Goal: Communication & Community: Answer question/provide support

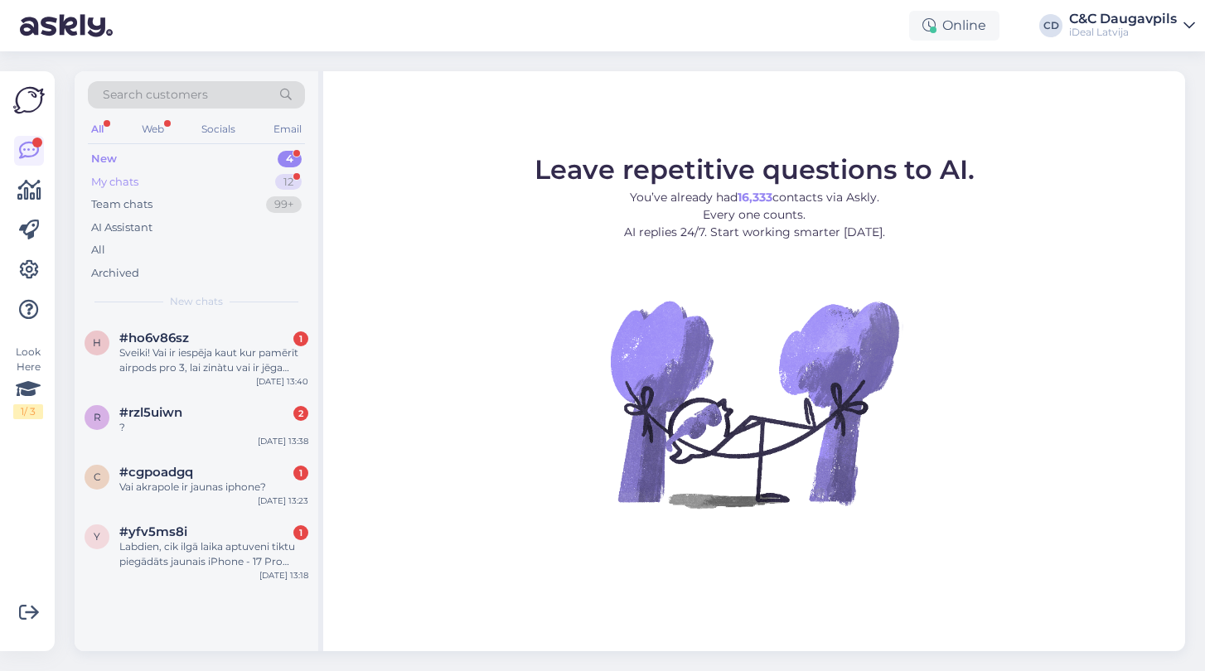
click at [111, 183] on div "My chats" at bounding box center [114, 182] width 47 height 17
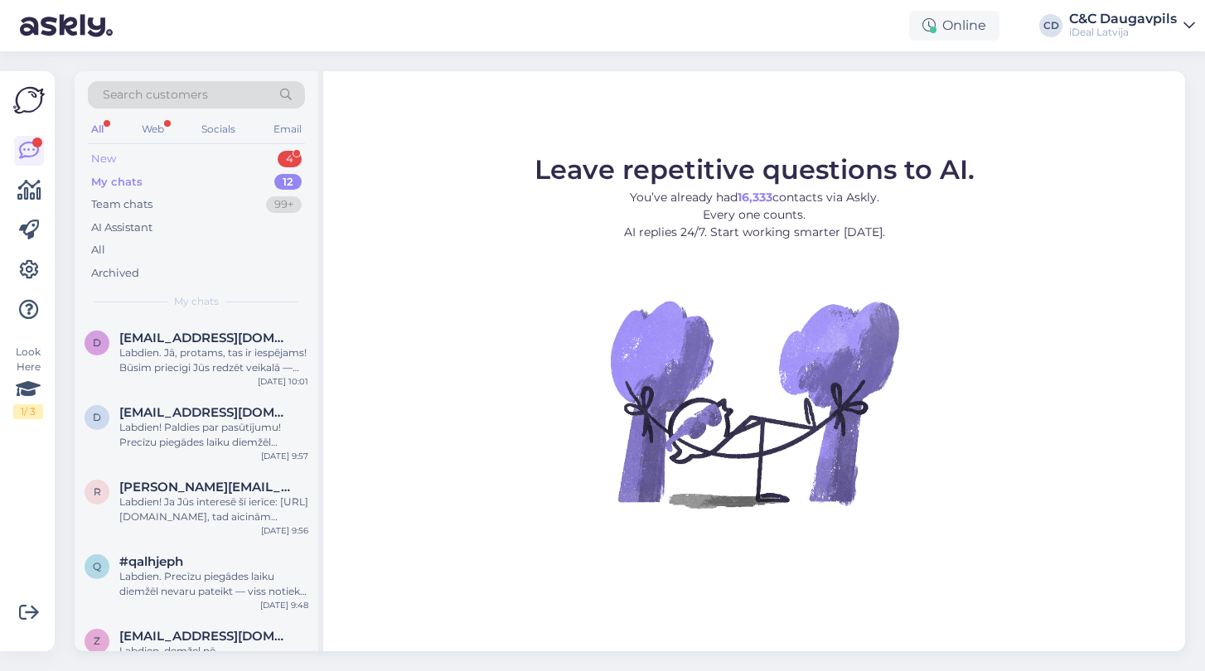
click at [107, 157] on div "New" at bounding box center [103, 159] width 25 height 17
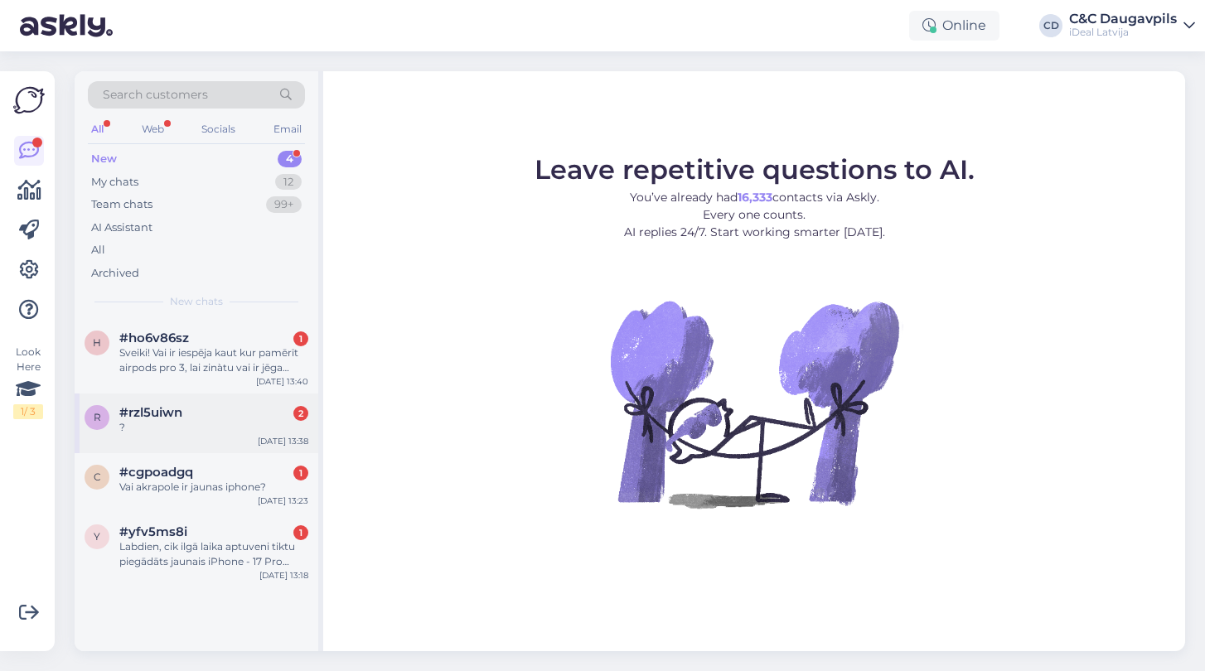
click at [240, 428] on div "?" at bounding box center [213, 427] width 189 height 15
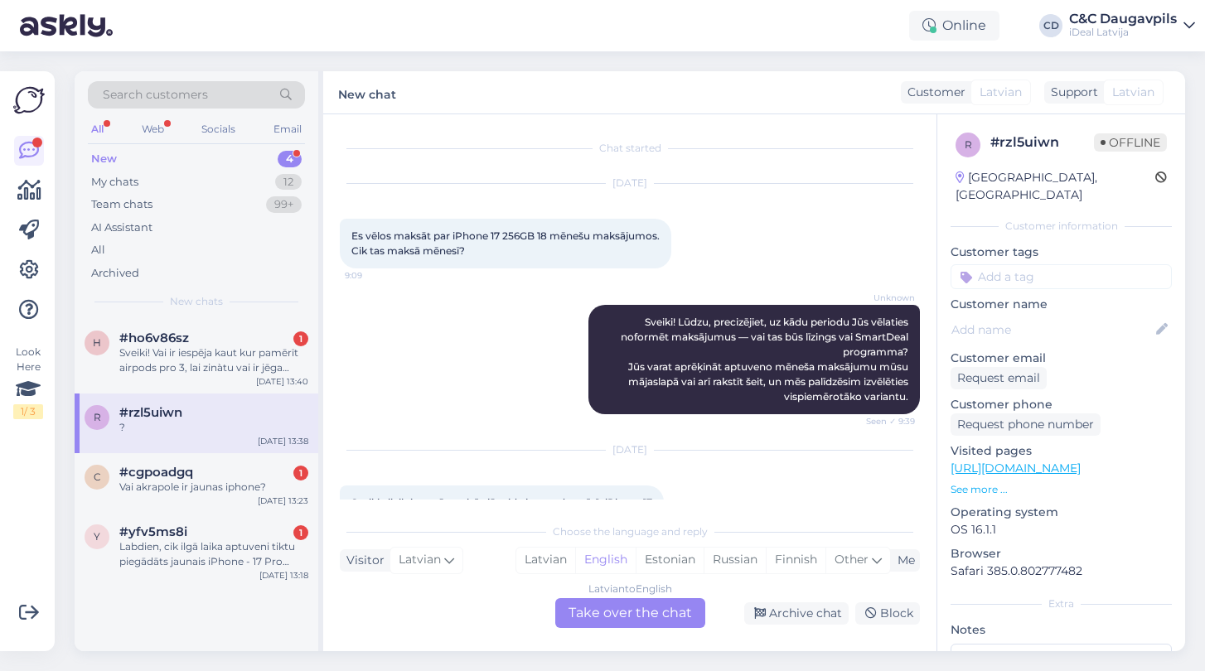
scroll to position [125, 0]
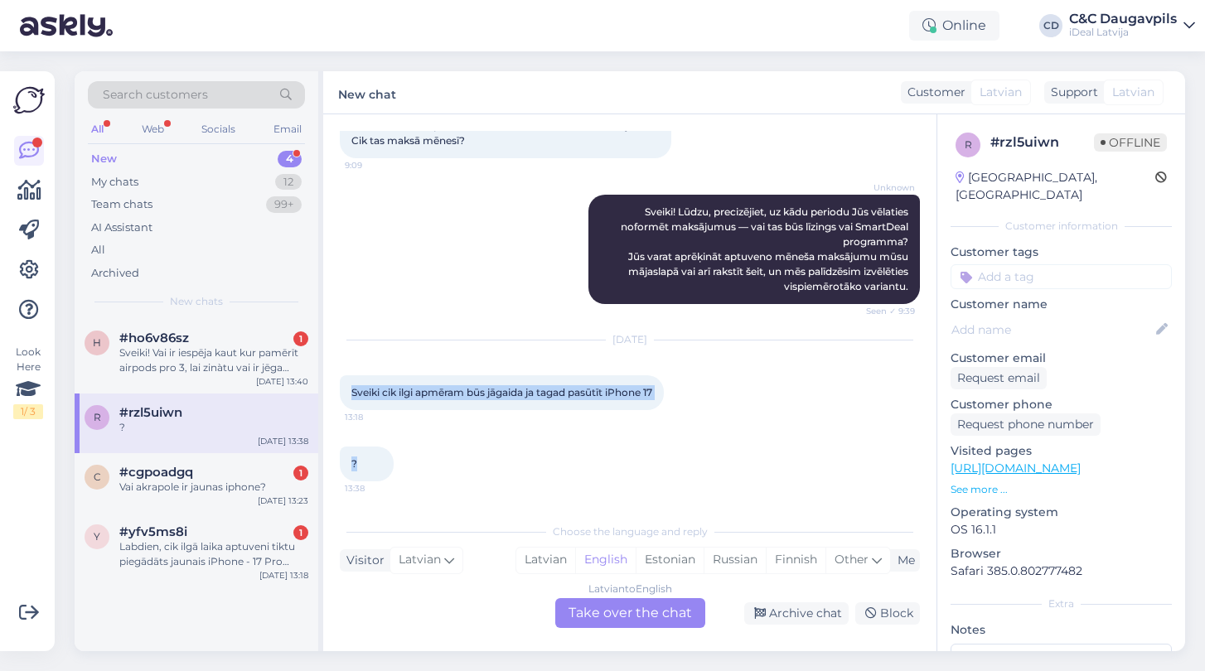
drag, startPoint x: 348, startPoint y: 374, endPoint x: 364, endPoint y: 477, distance: 104.0
click at [364, 477] on div "Chat started [DATE] Es vēlos maksāt par iPhone 17 256GB 18 mēnešu maksājumos. C…" at bounding box center [637, 315] width 595 height 369
copy div "Sveiki cik ilgi apmēram būs jāgaida ja tagad pasūtīt iPhone 17 13:18 ?"
click at [616, 607] on div "Latvian to English Take over the chat" at bounding box center [630, 613] width 150 height 30
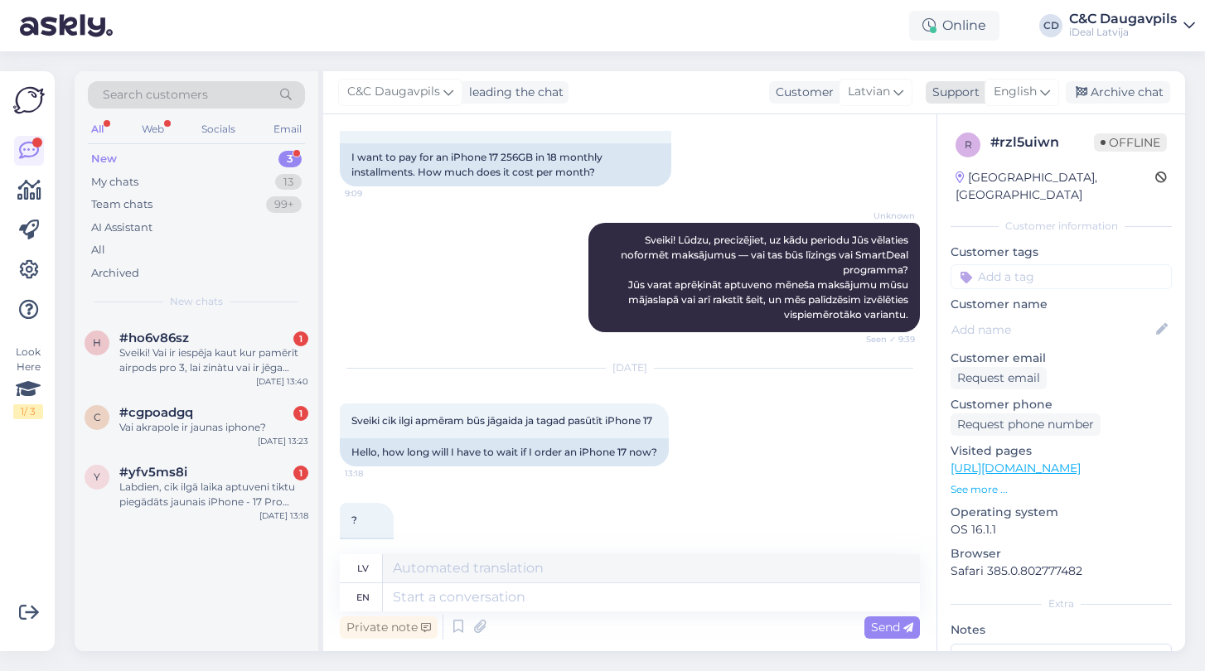
click at [1037, 95] on span "English" at bounding box center [1015, 92] width 43 height 18
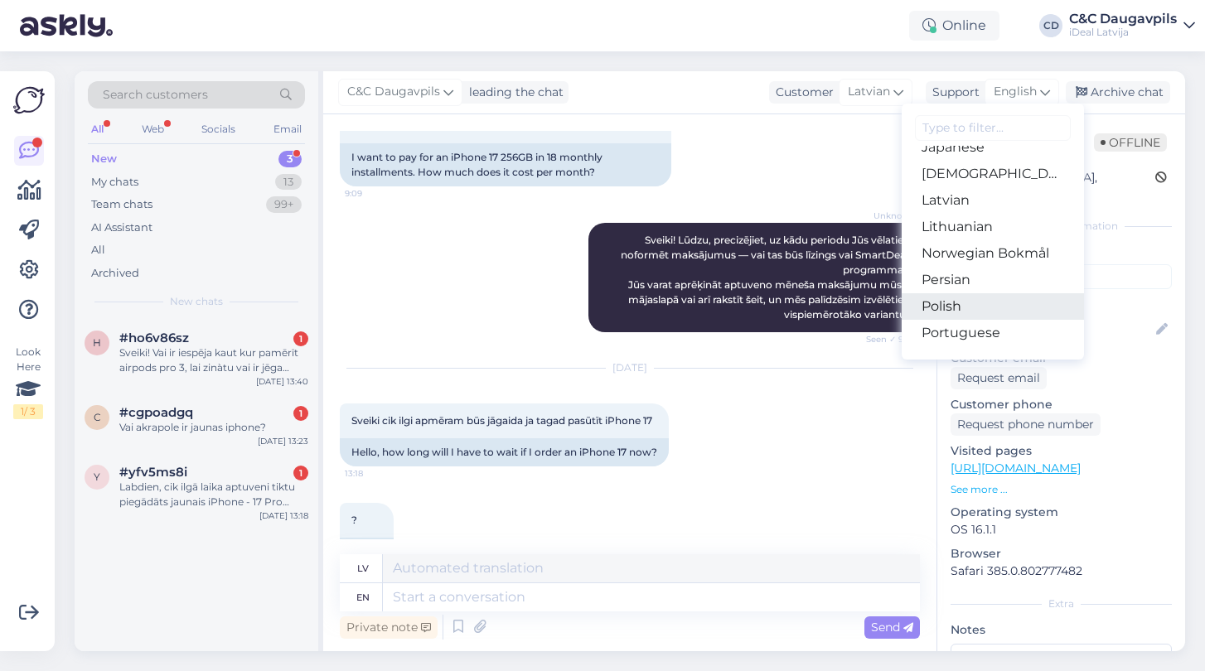
scroll to position [441, 0]
click at [960, 193] on link "Latvian" at bounding box center [993, 202] width 182 height 27
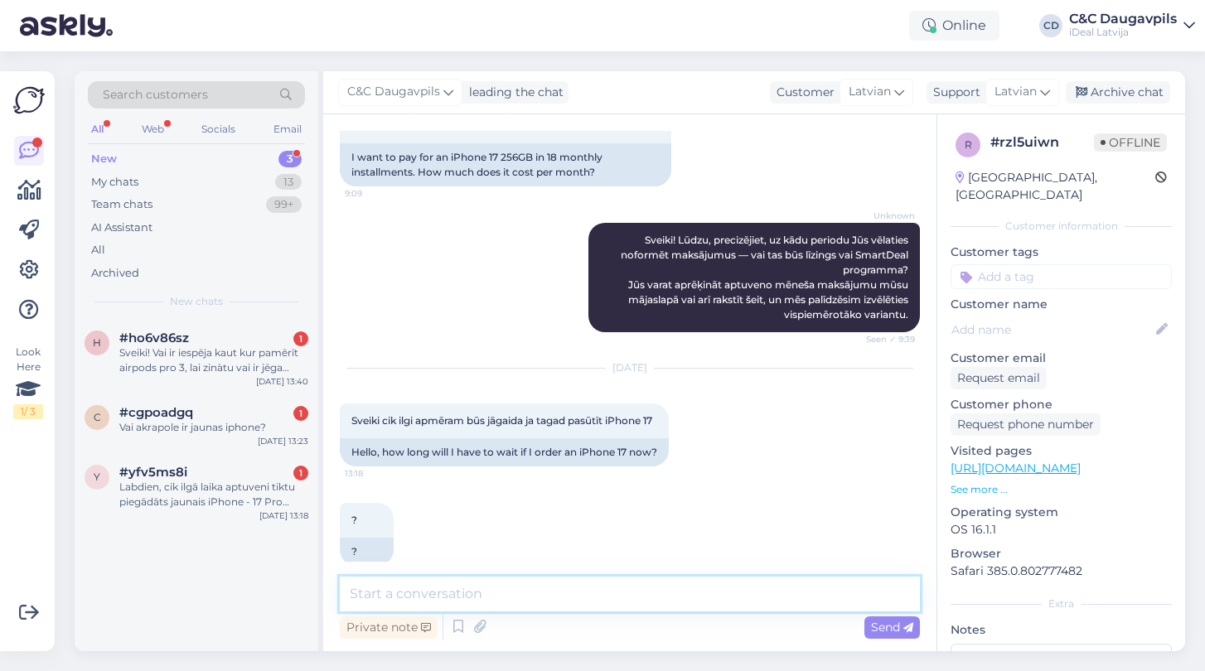
click at [588, 596] on textarea at bounding box center [630, 594] width 580 height 35
paste textarea "Sveiki! Precīzu piegādes laiku pašlaik grūti pateikt, jo vispirms būs pieejami …"
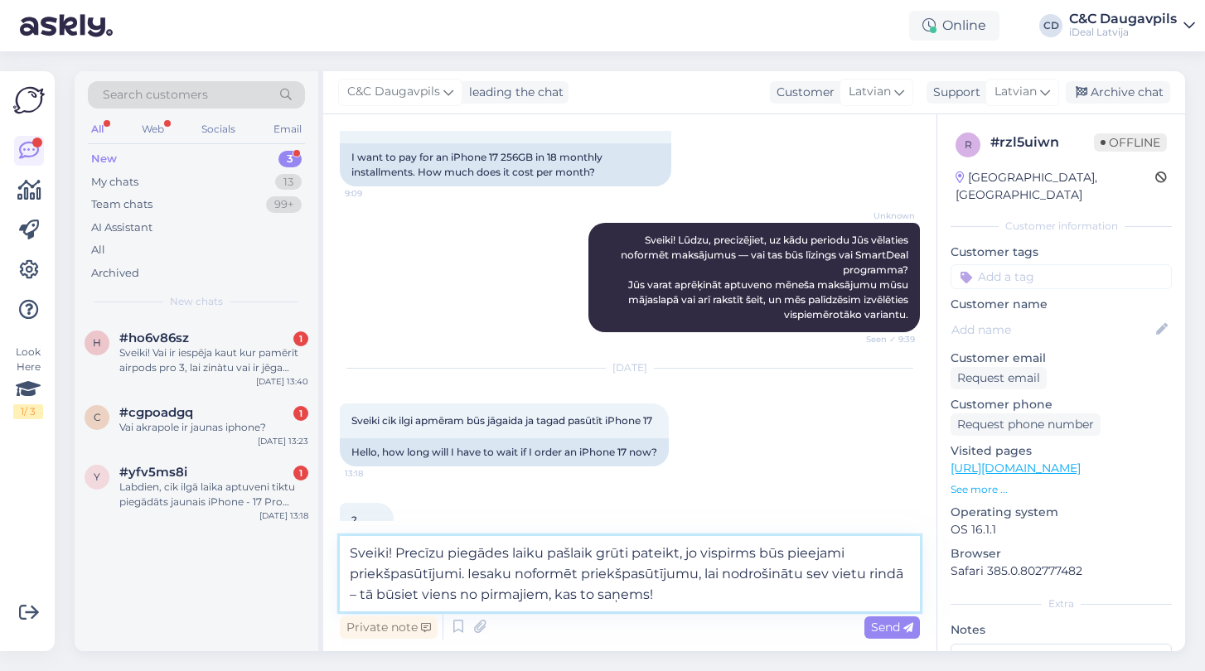
type textarea "Sveiki! Precīzu piegādes laiku pašlaik grūti pateikt, jo vispirms būs pieejami …"
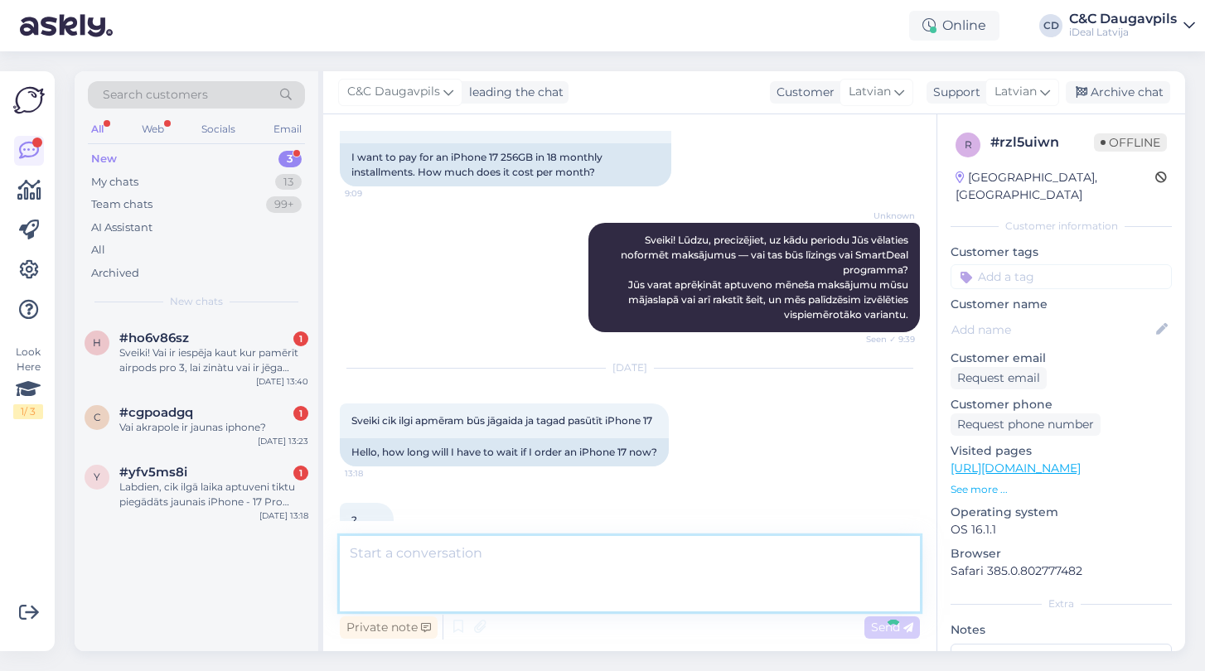
scroll to position [293, 0]
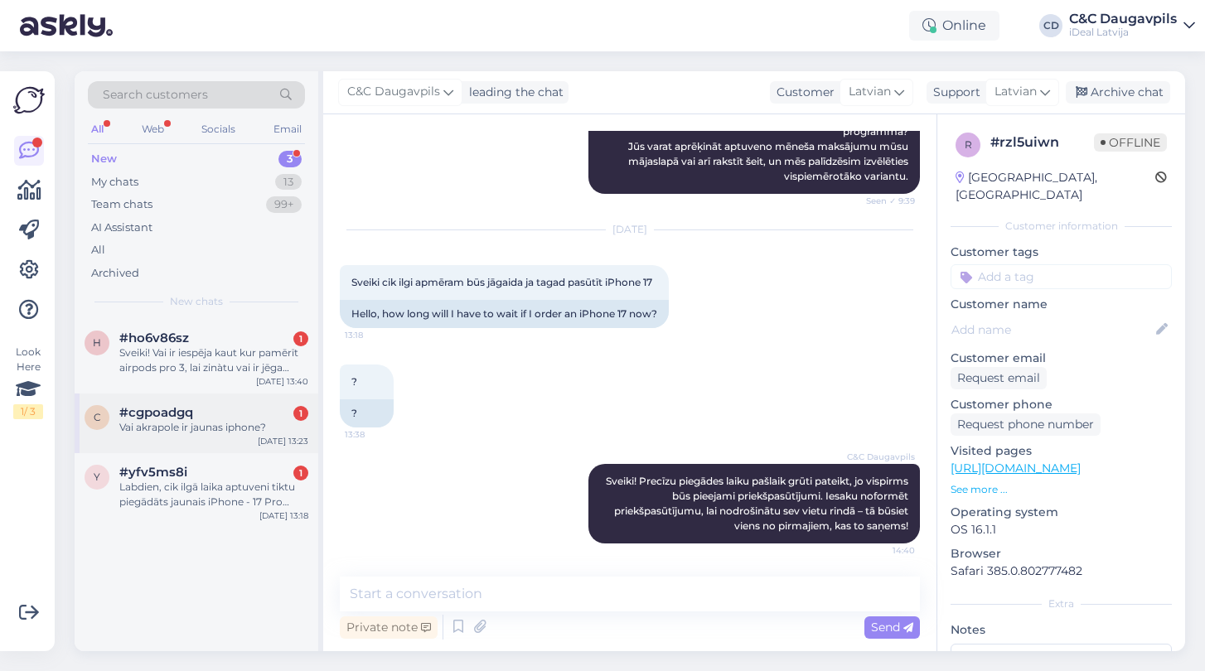
click at [178, 399] on div "c #cgpoadgq 1 Vai akrapole ir jaunas iphone? [DATE] 13:23" at bounding box center [197, 424] width 244 height 60
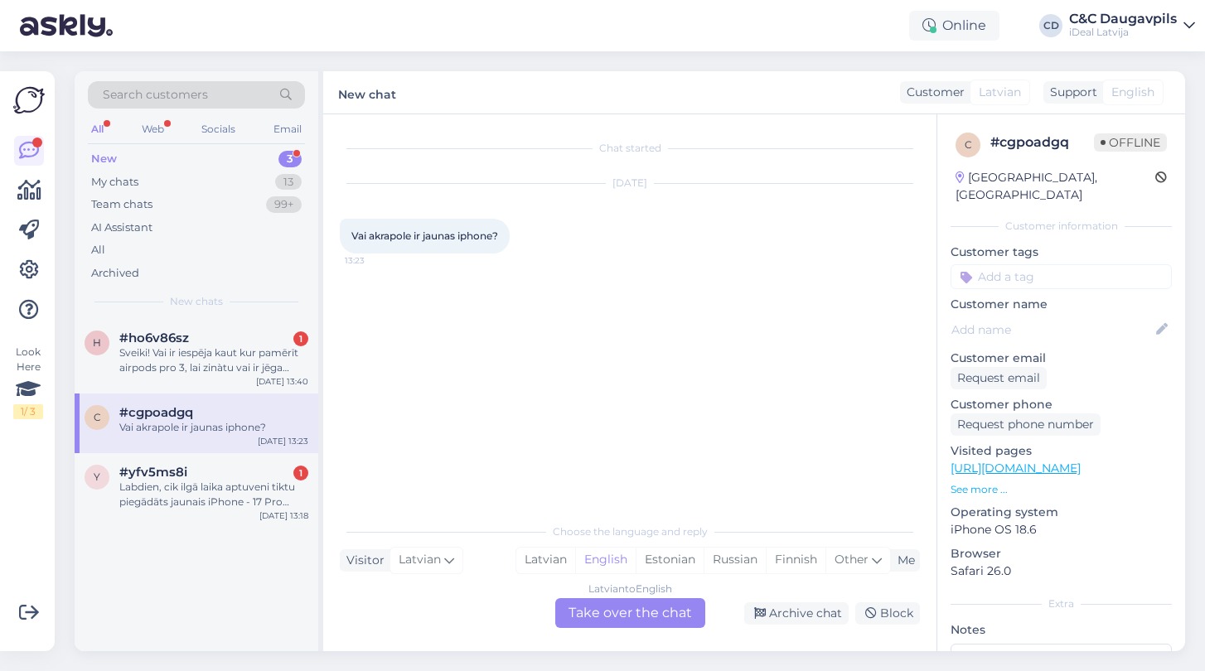
click at [1122, 80] on div "English" at bounding box center [1132, 93] width 61 height 26
click at [613, 561] on div "English" at bounding box center [605, 560] width 60 height 25
click at [546, 560] on div "Latvian" at bounding box center [545, 560] width 59 height 25
click at [626, 619] on div "Latvian to Latvian Take over the chat" at bounding box center [630, 613] width 150 height 30
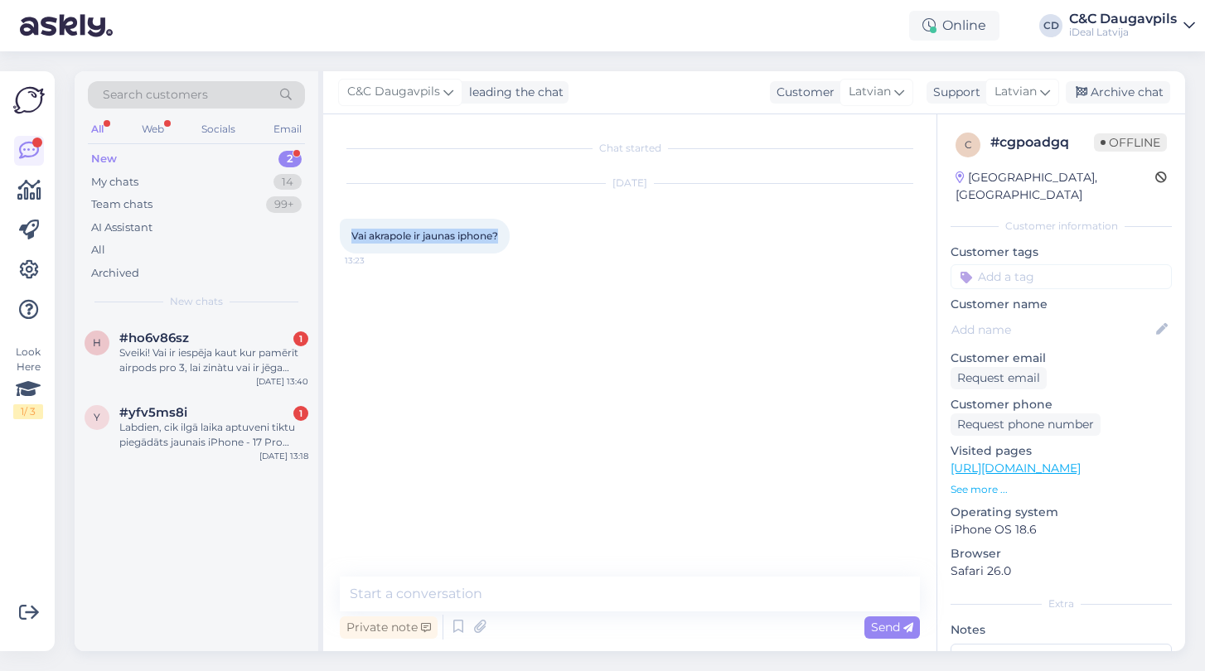
drag, startPoint x: 504, startPoint y: 234, endPoint x: 340, endPoint y: 235, distance: 164.1
click at [340, 235] on div "Vai akrapole ir jaunas iphone? 13:23" at bounding box center [425, 236] width 170 height 35
copy span "Vai akrapole ir jaunas iphone?"
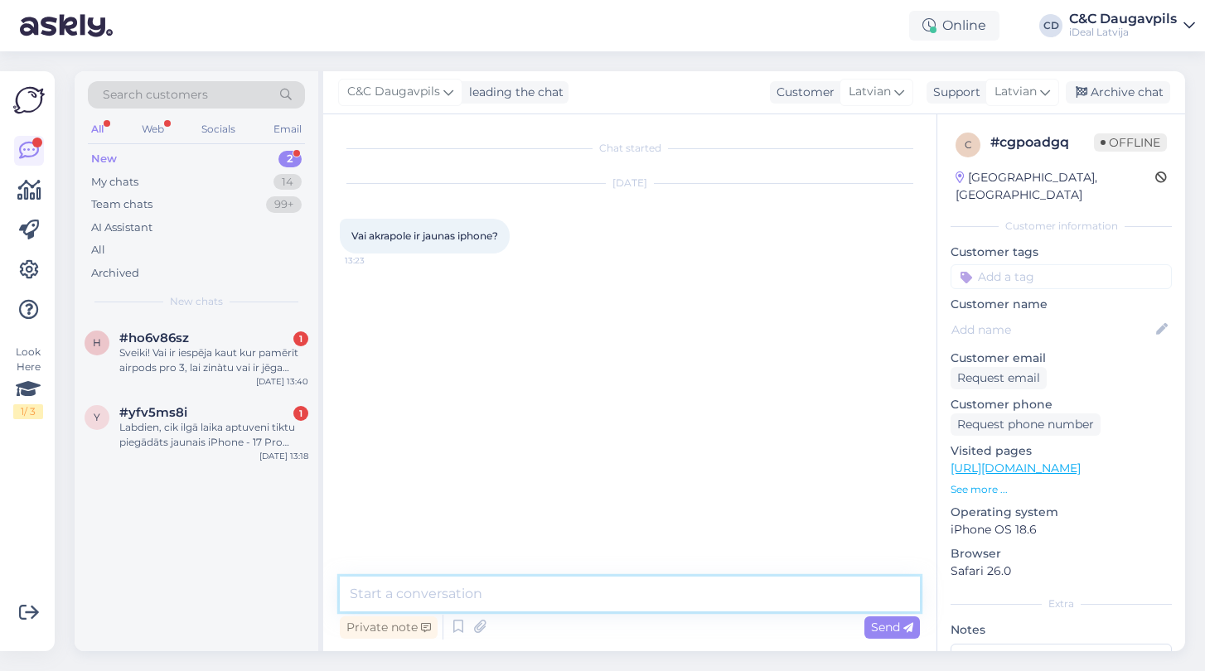
click at [572, 594] on textarea at bounding box center [630, 594] width 580 height 35
paste textarea "Sveiki! Precīzāka informācija par pieejamību vislabāk iegūstama, zvanot tieši u…"
type textarea "Sveiki! Precīzāka informācija par pieejamību vislabāk iegūstama, zvanot tieši u…"
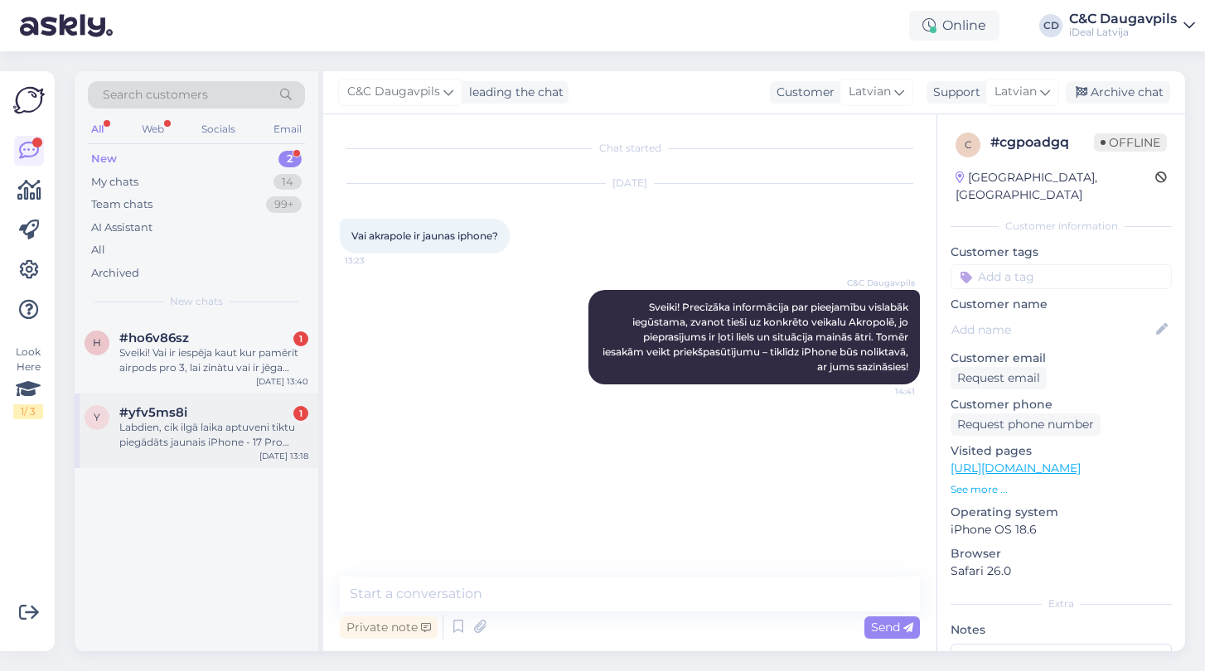
click at [158, 454] on div "y #yfv5ms8i 1 Labdien, cik ilgā laika aptuveni tiktu piegādāts jaunais iPhone -…" at bounding box center [197, 431] width 244 height 75
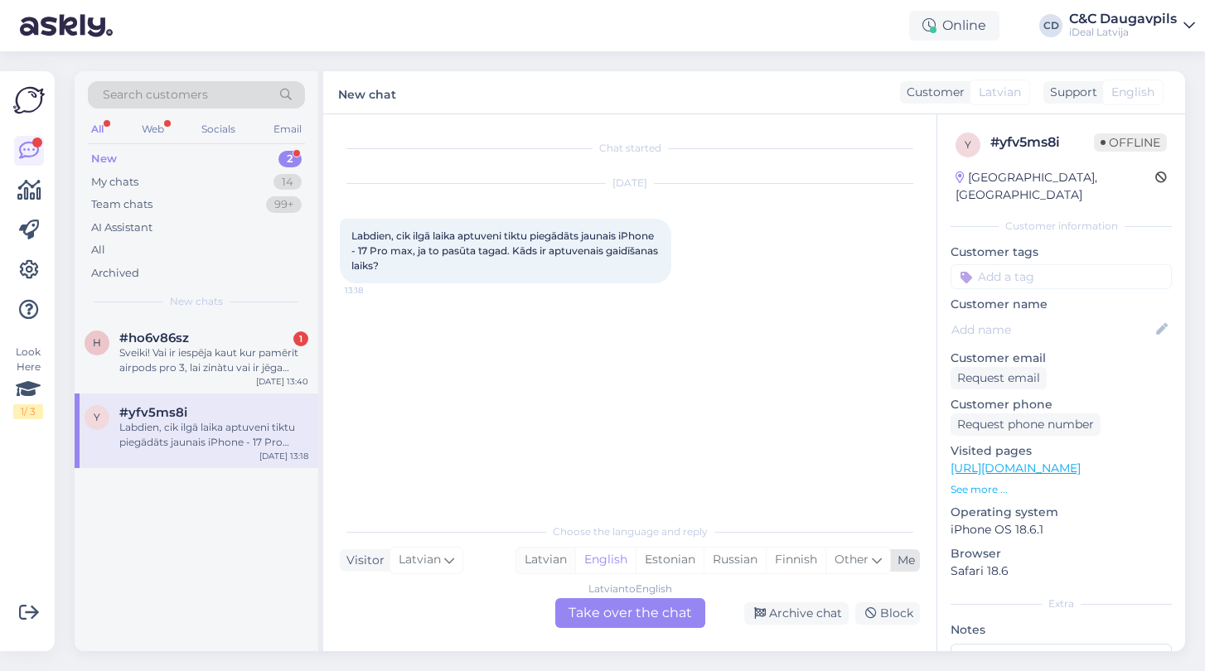
click at [534, 558] on div "Latvian" at bounding box center [545, 560] width 59 height 25
click at [623, 625] on div "Latvian to Latvian Take over the chat" at bounding box center [630, 613] width 150 height 30
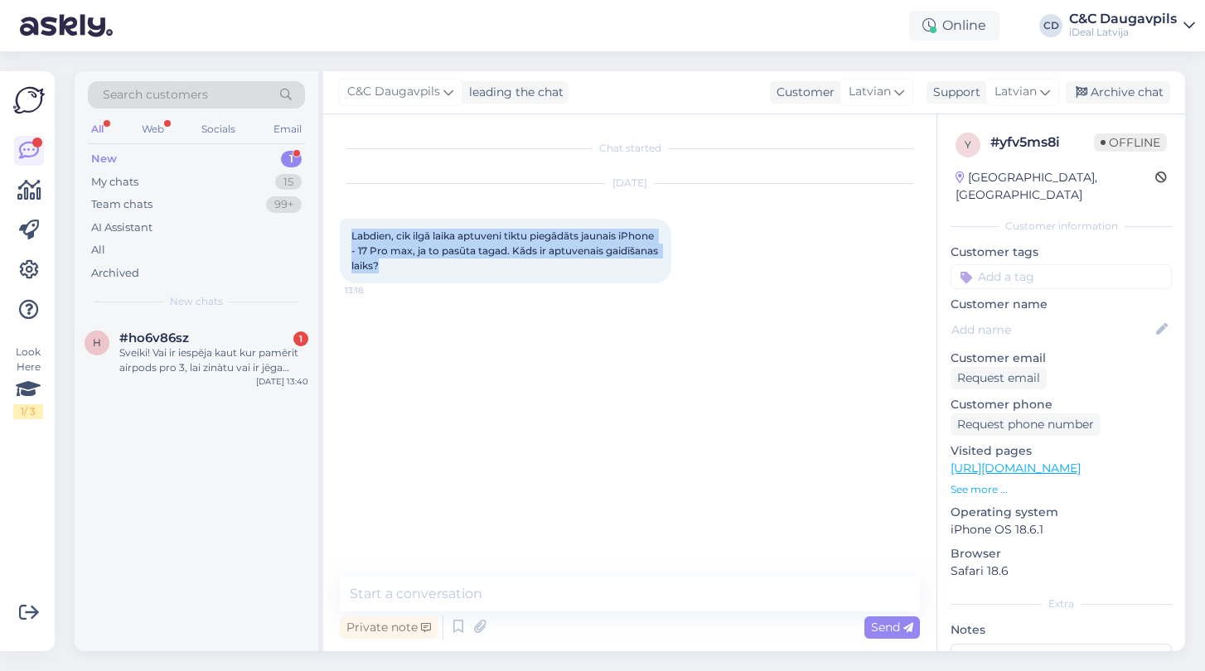
drag, startPoint x: 440, startPoint y: 268, endPoint x: 346, endPoint y: 232, distance: 100.2
click at [346, 232] on div "Labdien, cik ilgā laika aptuveni tiktu piegādāts jaunais iPhone - 17 Pro max, j…" at bounding box center [505, 251] width 331 height 65
copy span "Labdien, cik ilgā laika aptuveni tiktu piegādāts jaunais iPhone - 17 Pro max, j…"
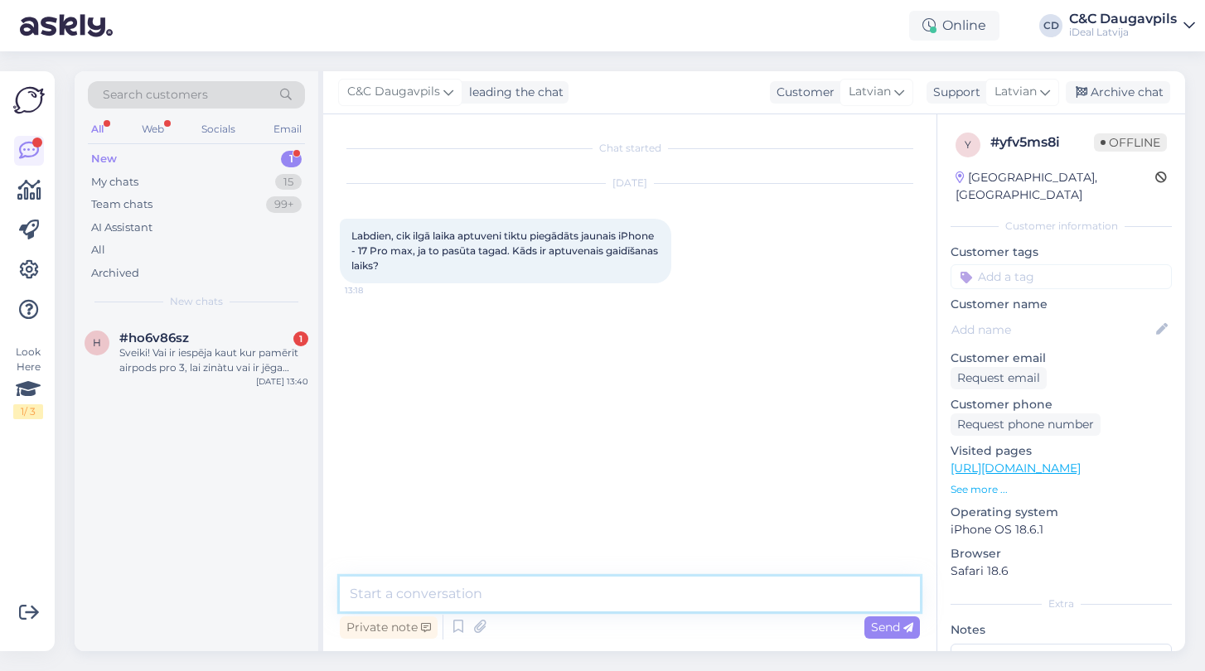
click at [475, 581] on textarea at bounding box center [630, 594] width 580 height 35
paste textarea "Labdien! Precīzu piegādes laiku pašlaik grūti prognozēt, jo tas atkarīgs no mod…"
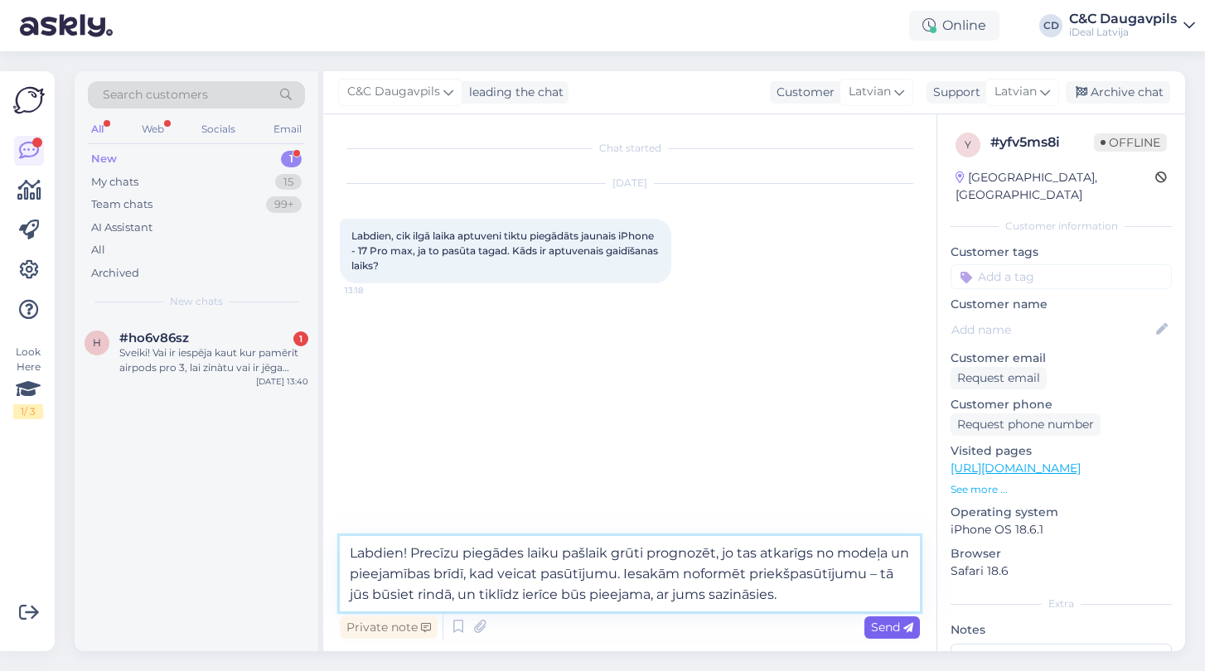
type textarea "Labdien! Precīzu piegādes laiku pašlaik grūti prognozēt, jo tas atkarīgs no mod…"
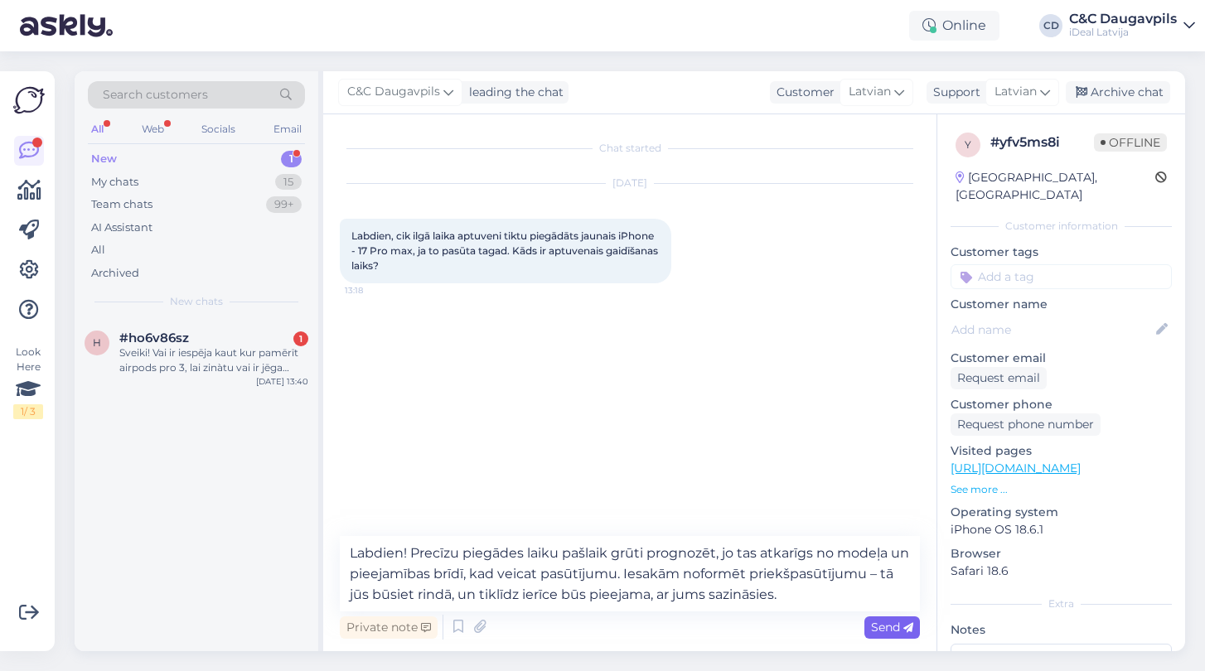
click at [891, 630] on span "Send" at bounding box center [892, 627] width 42 height 15
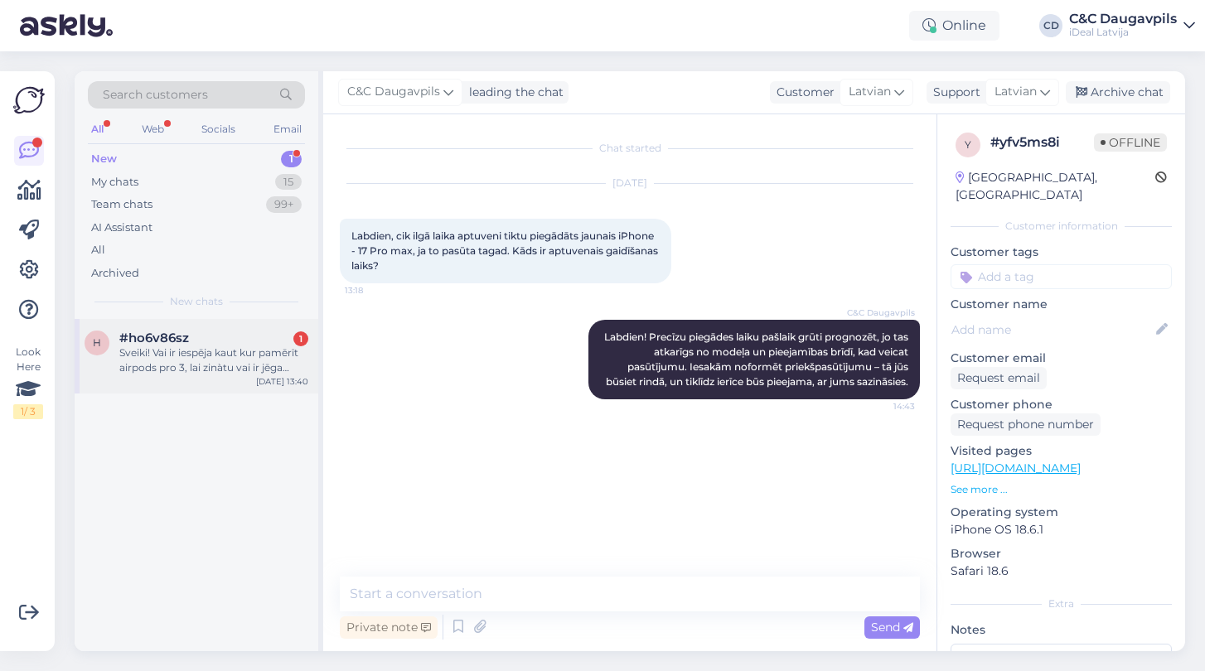
click at [239, 354] on div "Sveiki! Vai ir iespēja kaut kur pamērīt airpods pro 3, lai zinàtu vai ir jēga p…" at bounding box center [213, 361] width 189 height 30
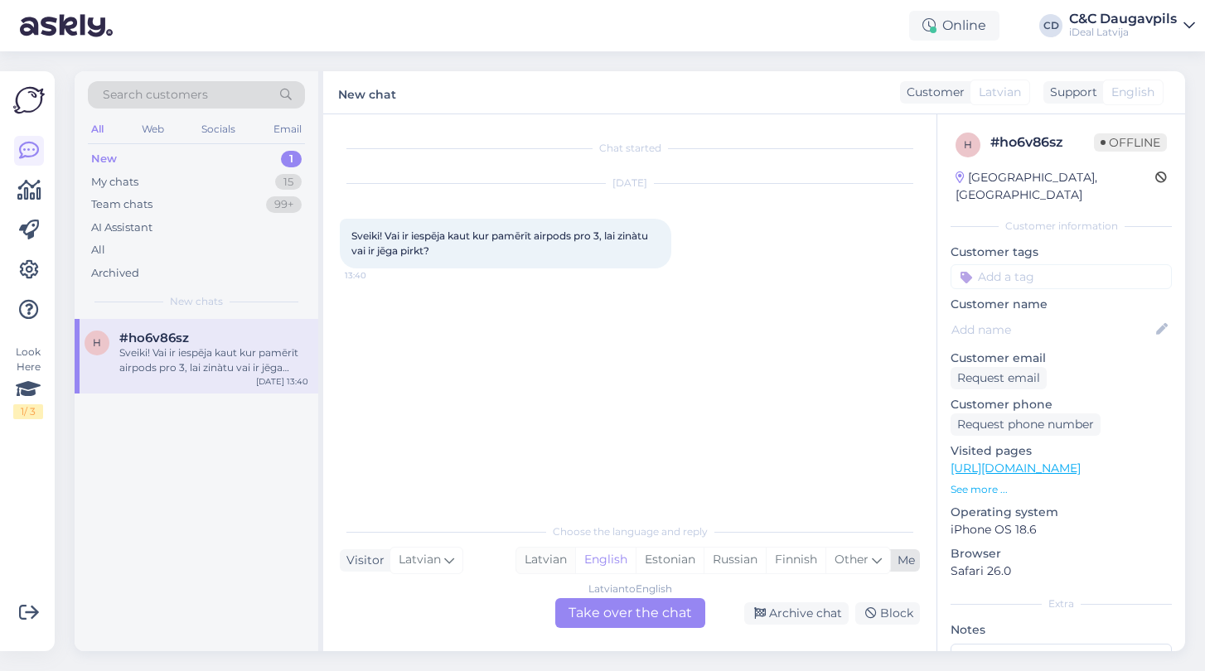
click at [547, 562] on div "Latvian" at bounding box center [545, 560] width 59 height 25
drag, startPoint x: 438, startPoint y: 252, endPoint x: 337, endPoint y: 236, distance: 102.3
click at [337, 236] on div "Chat started [DATE] Sveiki! Vai ir iespēja kaut kur pamērīt airpods pro 3, lai …" at bounding box center [629, 382] width 613 height 537
copy span "Sveiki! Vai ir iespēja kaut kur pamērīt airpods pro 3, lai zinàtu vai ir jēga p…"
click at [660, 628] on div "Chat started [DATE] Sveiki! Vai ir iespēja kaut kur pamērīt airpods pro 3, lai …" at bounding box center [629, 382] width 613 height 537
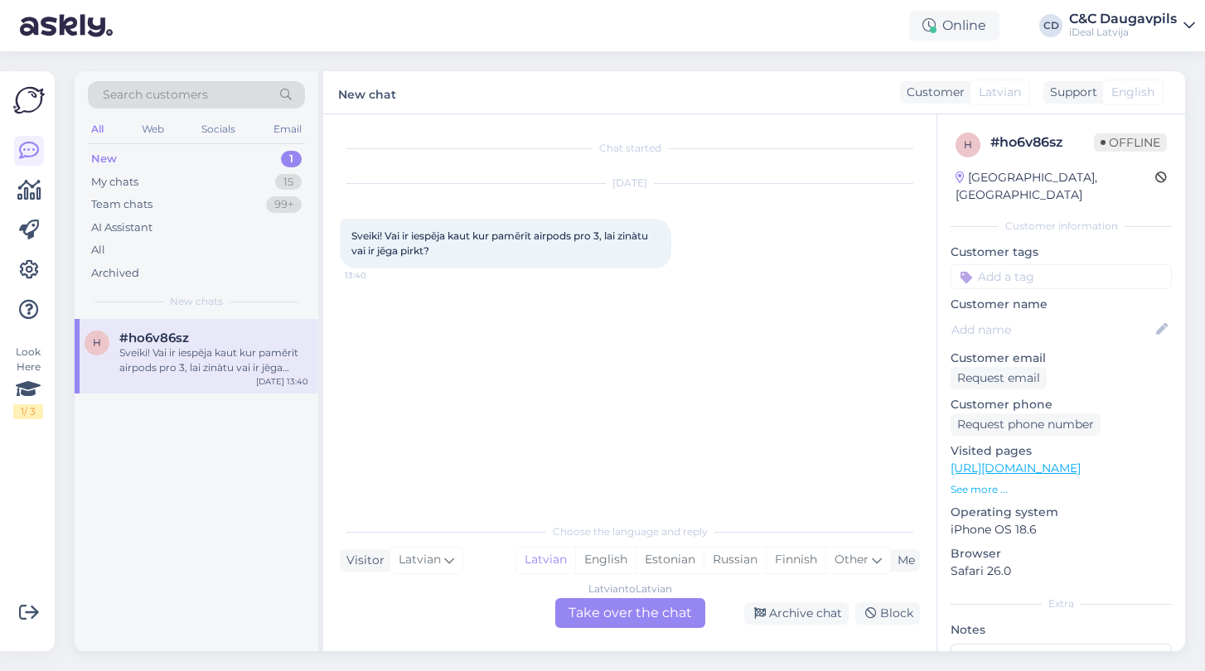
click at [656, 621] on div "Latvian to Latvian Take over the chat" at bounding box center [630, 613] width 150 height 30
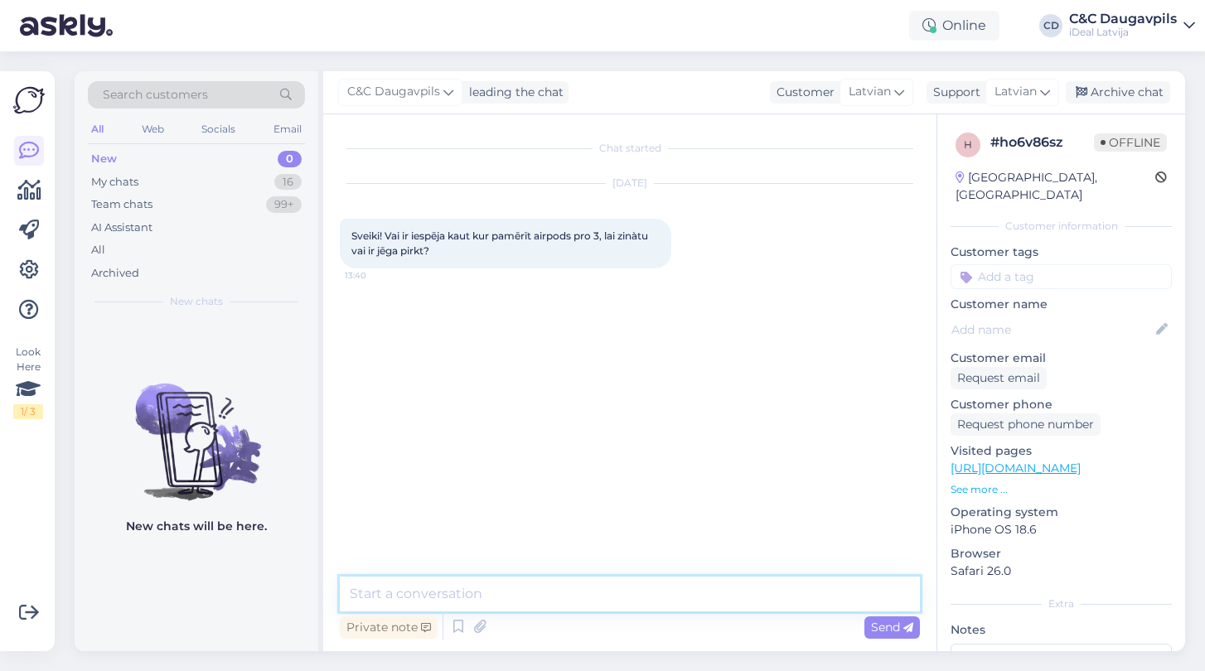
click at [559, 598] on textarea at bounding box center [630, 594] width 580 height 35
paste textarea "Sveiki! Tā kā AirPods Pro ir personīgās higiēnas prece, diemžēl Latvijā nav ies…"
type textarea "Sveiki! Tā kā AirPods Pro ir personīgās higiēnas prece, diemžēl Latvijā nav ies…"
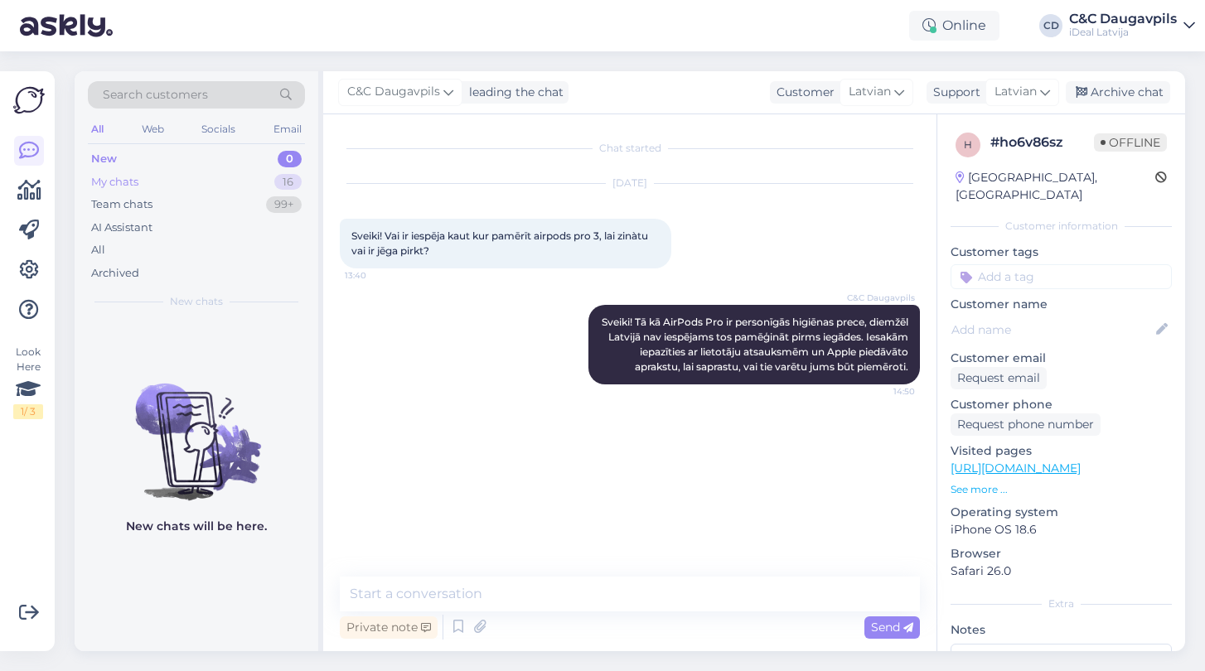
click at [120, 188] on div "My chats" at bounding box center [114, 182] width 47 height 17
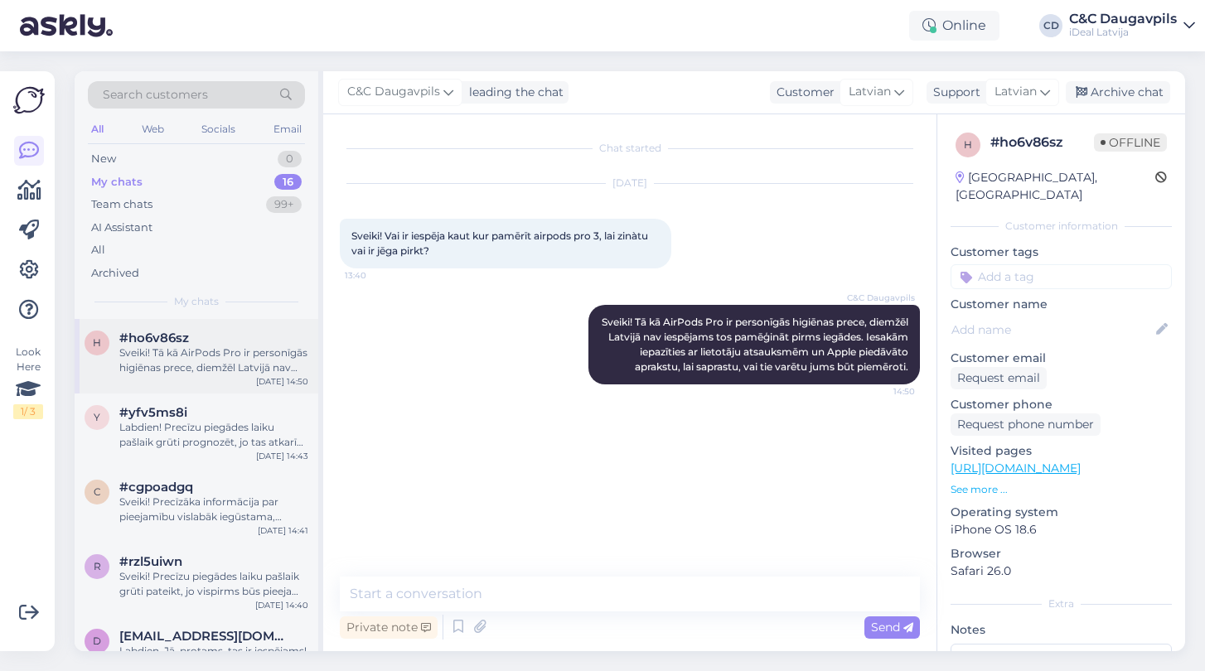
click at [186, 357] on div "Sveiki! Tā kā AirPods Pro ir personīgās higiēnas prece, diemžēl Latvijā nav ies…" at bounding box center [213, 361] width 189 height 30
click at [99, 157] on div "New" at bounding box center [103, 159] width 25 height 17
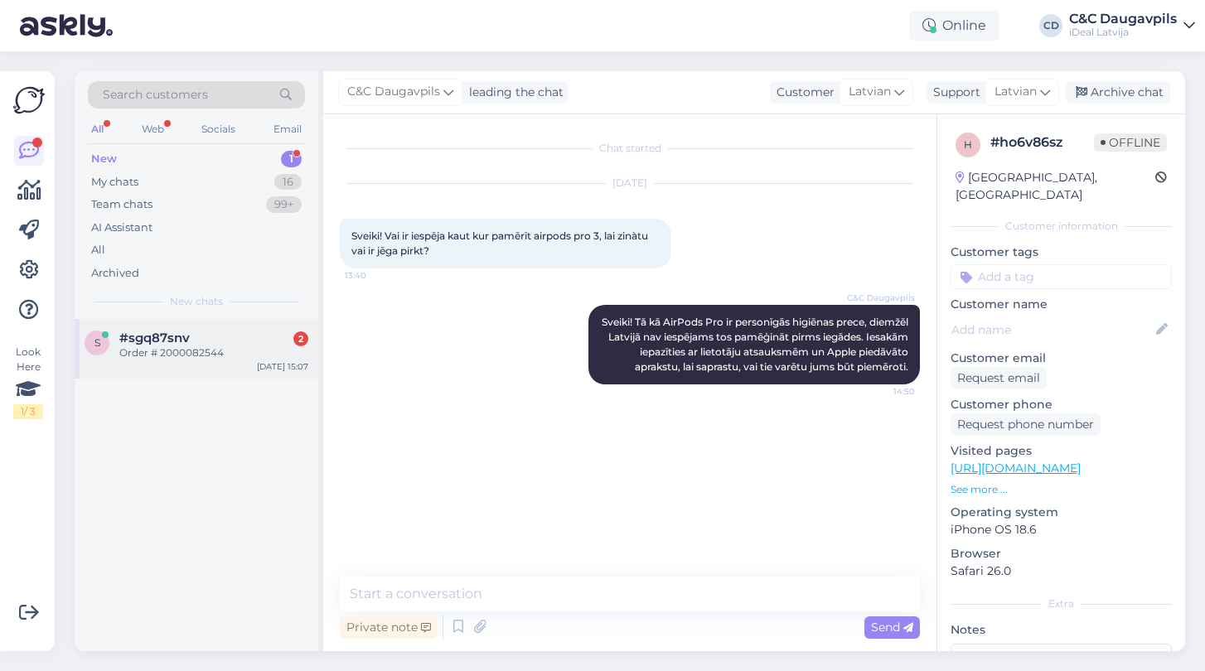
click at [241, 351] on div "Order # 2000082544" at bounding box center [213, 353] width 189 height 15
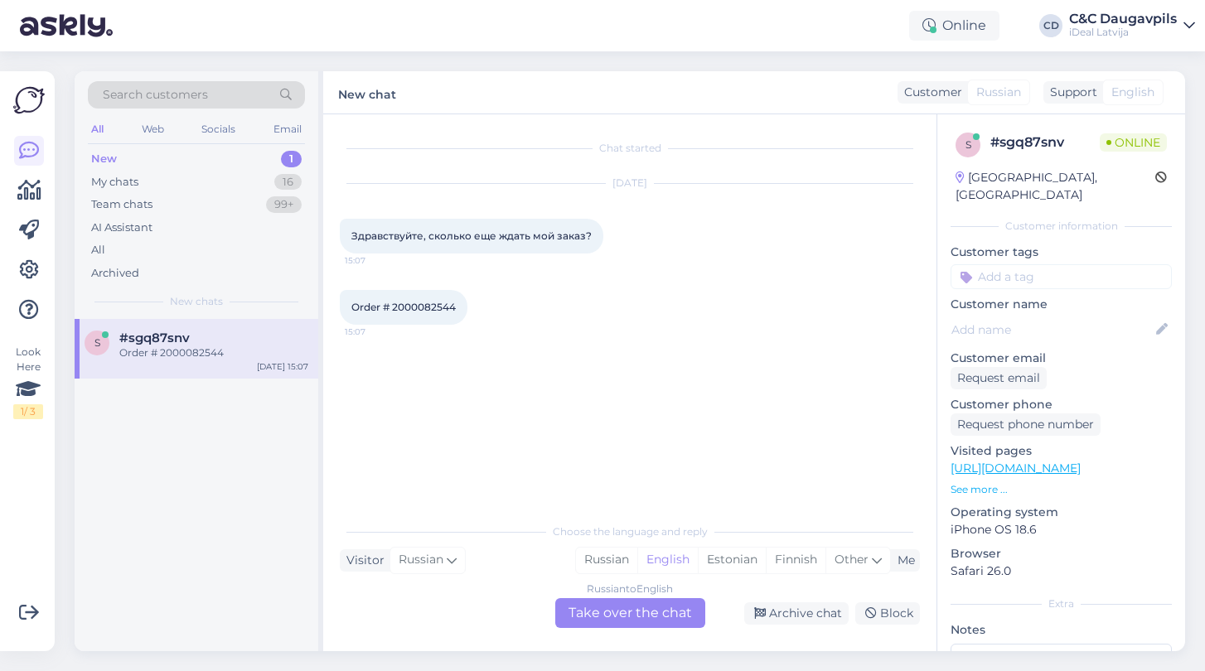
click at [607, 624] on div "Russian to English Take over the chat" at bounding box center [630, 613] width 150 height 30
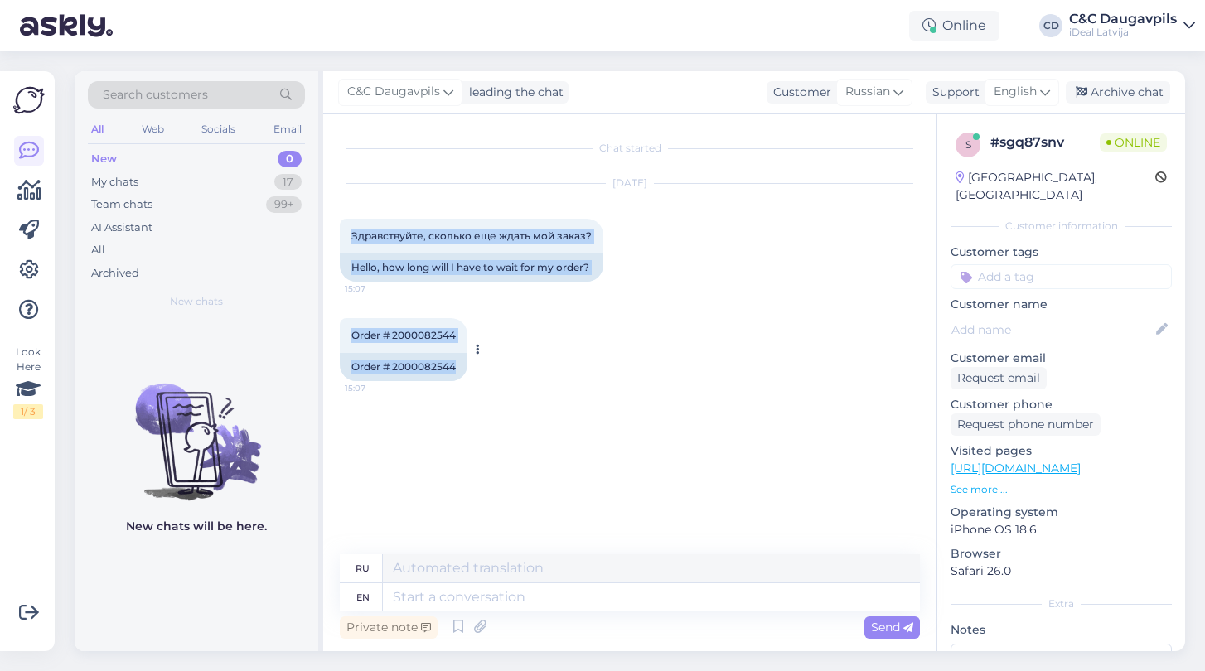
drag, startPoint x: 349, startPoint y: 230, endPoint x: 468, endPoint y: 377, distance: 189.1
click at [468, 377] on div "Chat started [DATE] Здравствуйте, сколько еще ждать мой заказ? 15:07 Hello, how…" at bounding box center [637, 335] width 595 height 409
copy div "Здравствуйте, сколько еще ждать мой заказ? 15:07 Hello, how long will I have to…"
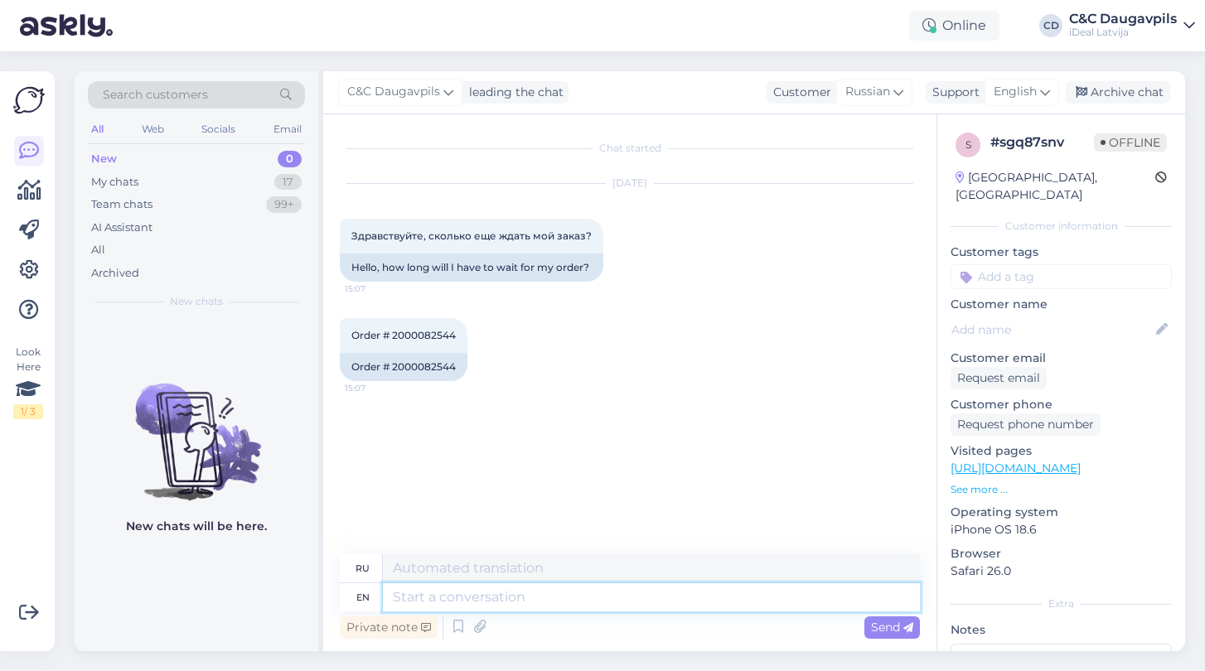
click at [506, 597] on textarea at bounding box center [651, 597] width 537 height 28
paste textarea "Hello! Your order is being processed in the order it was received. As soon as i…"
type textarea "Hello! Your order is being processed in the order it was received. As soon as i…"
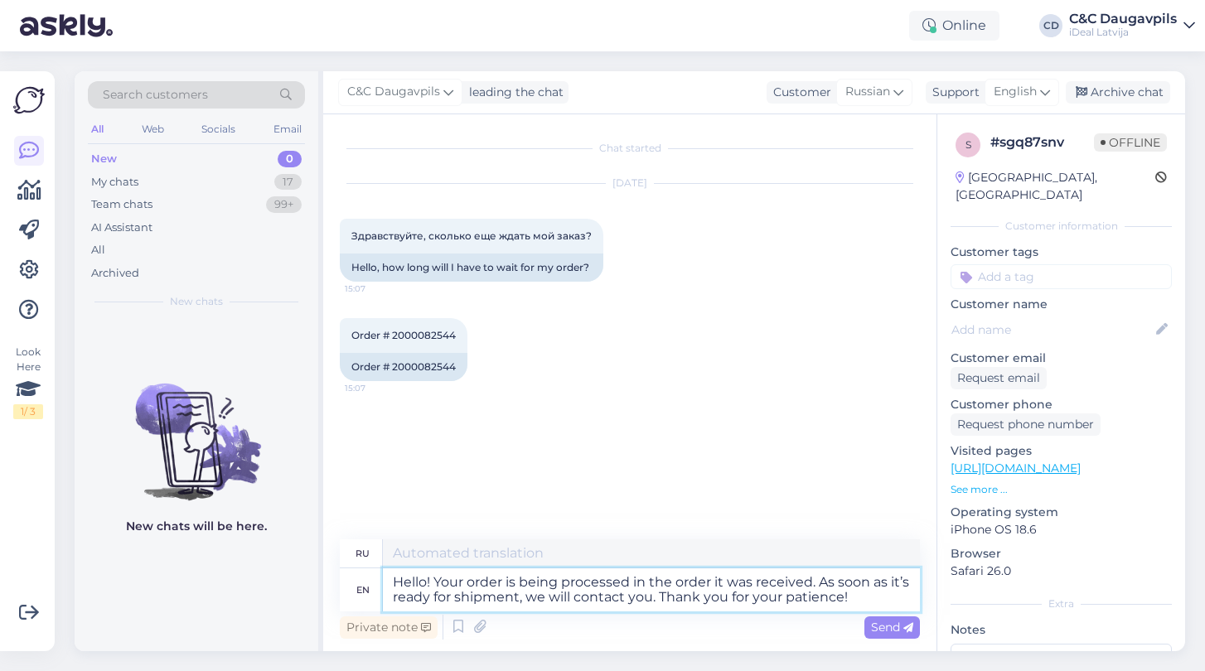
type textarea "Здравствуйте! Ваш заказ обрабатывается в порядке очереди. Как только он будет г…"
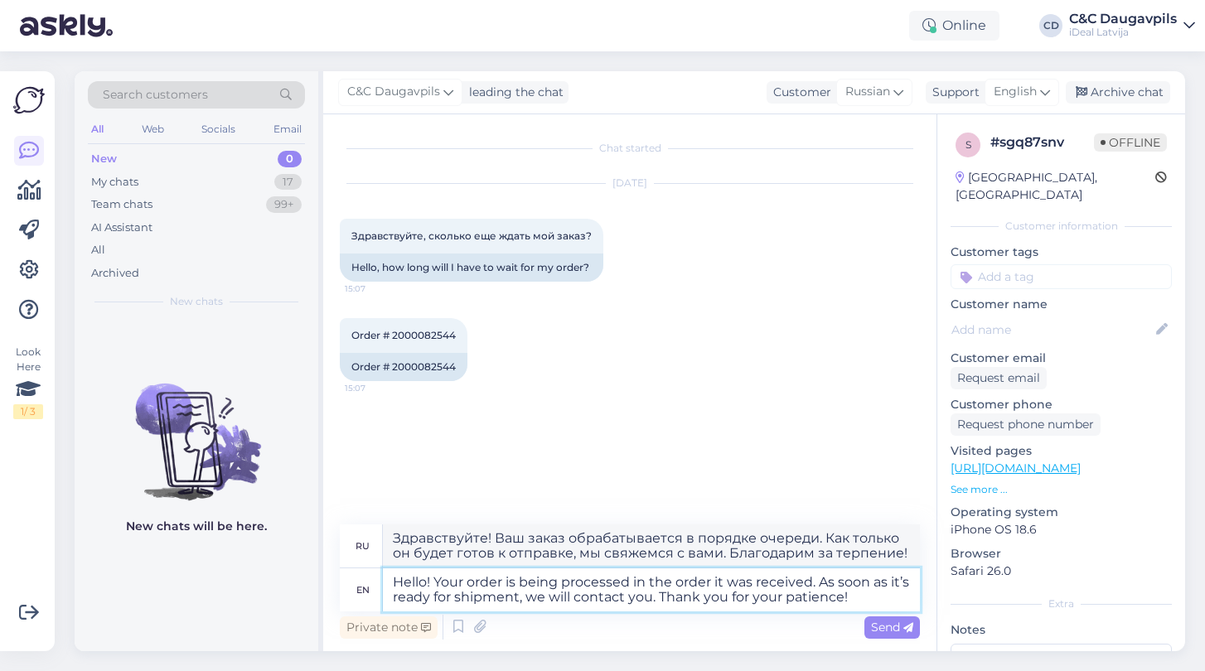
type textarea "Hello! Your order is being processed in the order it was received. As soon as i…"
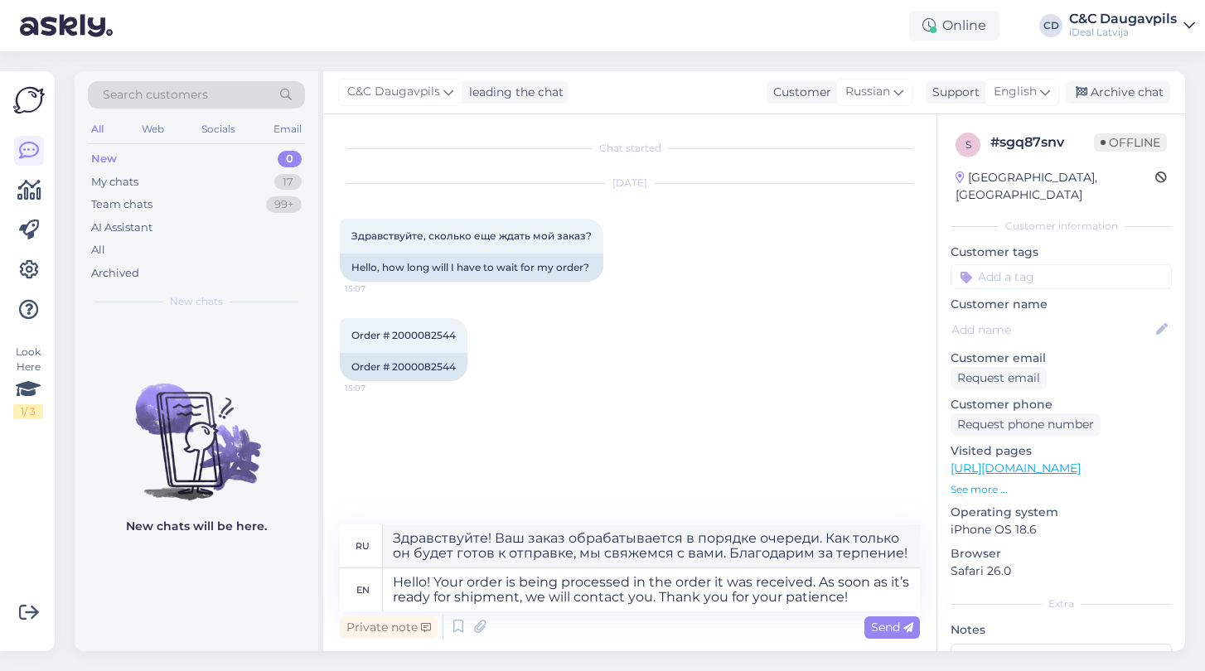
click at [660, 415] on div "Chat started [DATE] Здравствуйте, сколько еще ждать мой заказ? 15:07 Hello, how…" at bounding box center [637, 320] width 595 height 379
click at [894, 630] on span "Send" at bounding box center [892, 627] width 42 height 15
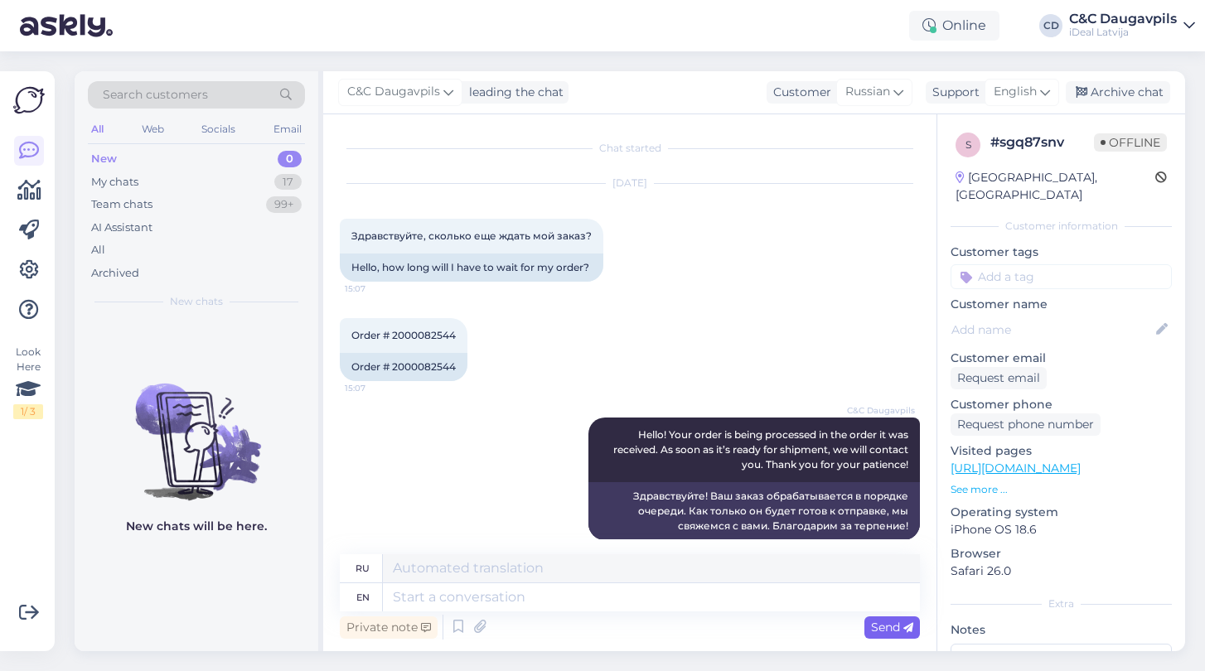
scroll to position [19, 0]
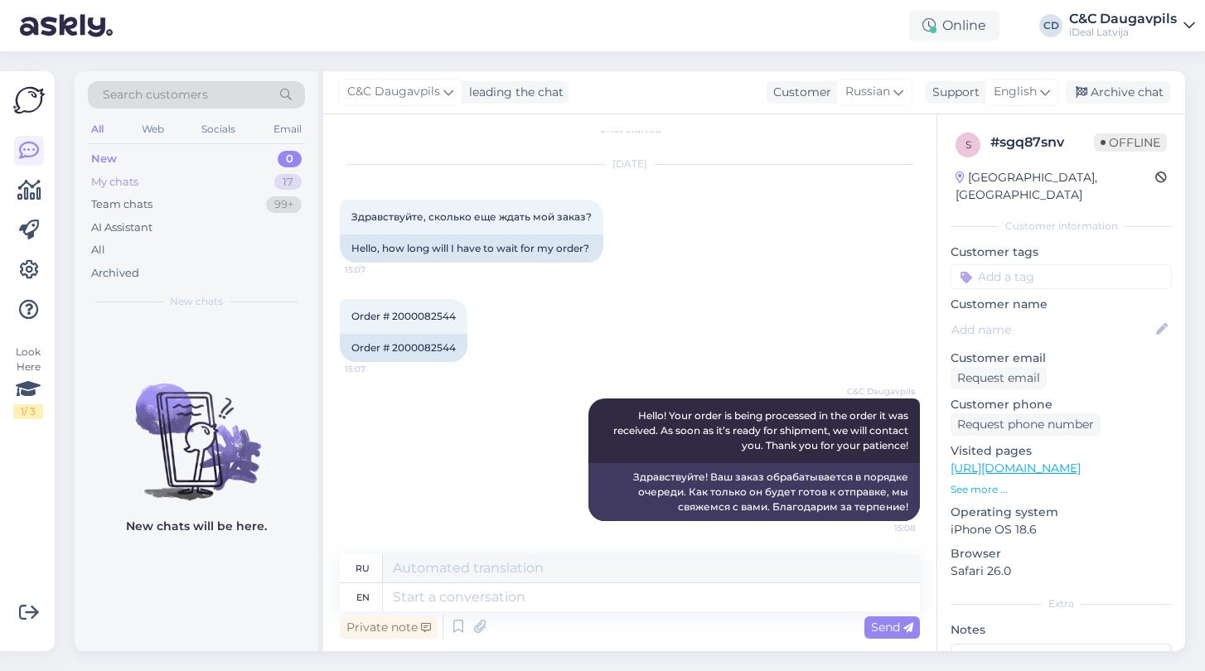
click at [101, 179] on div "My chats" at bounding box center [114, 182] width 47 height 17
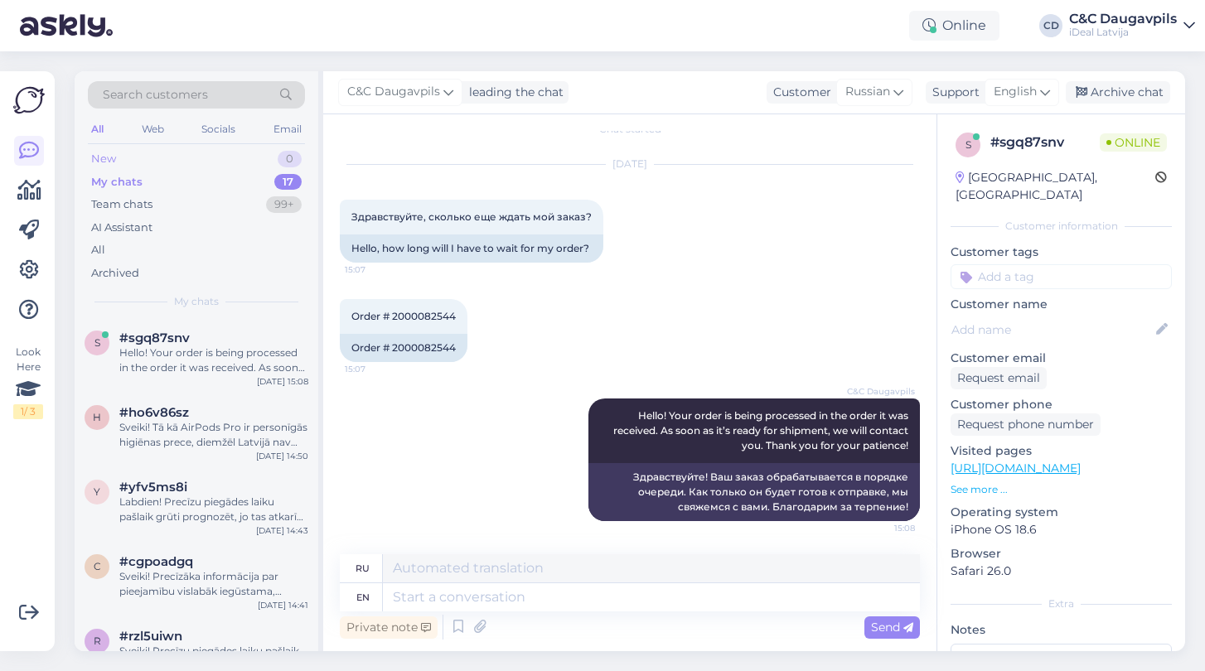
click at [102, 157] on div "New" at bounding box center [103, 159] width 25 height 17
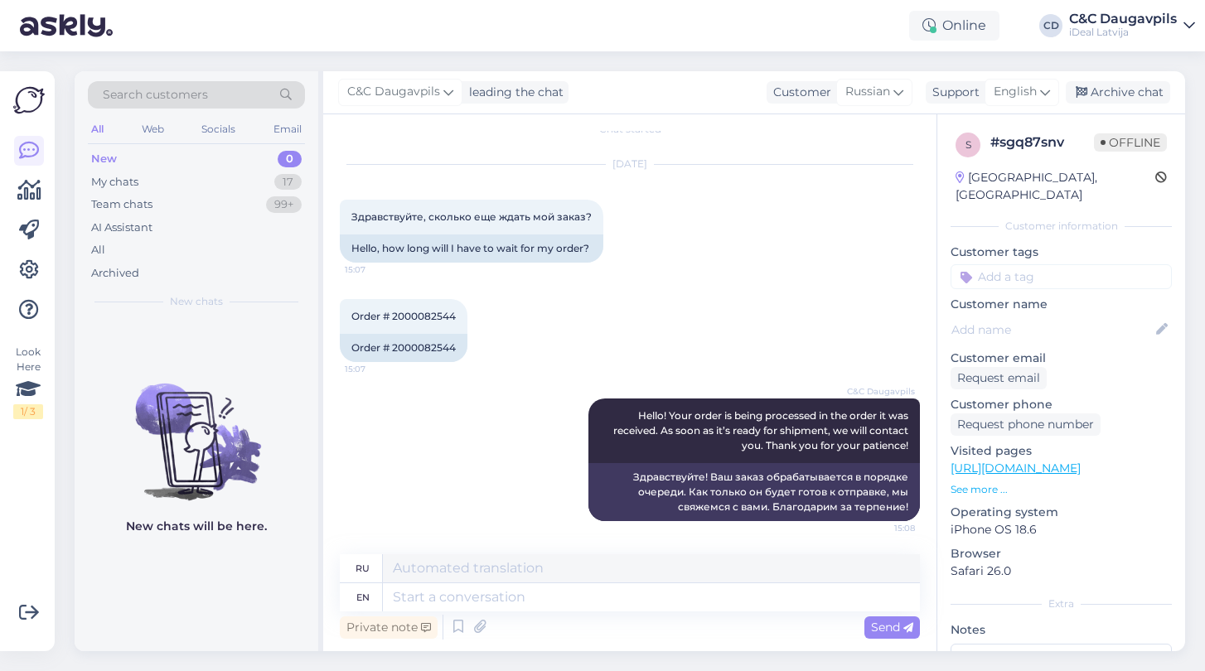
scroll to position [17, 0]
click at [128, 181] on div "My chats" at bounding box center [114, 182] width 47 height 17
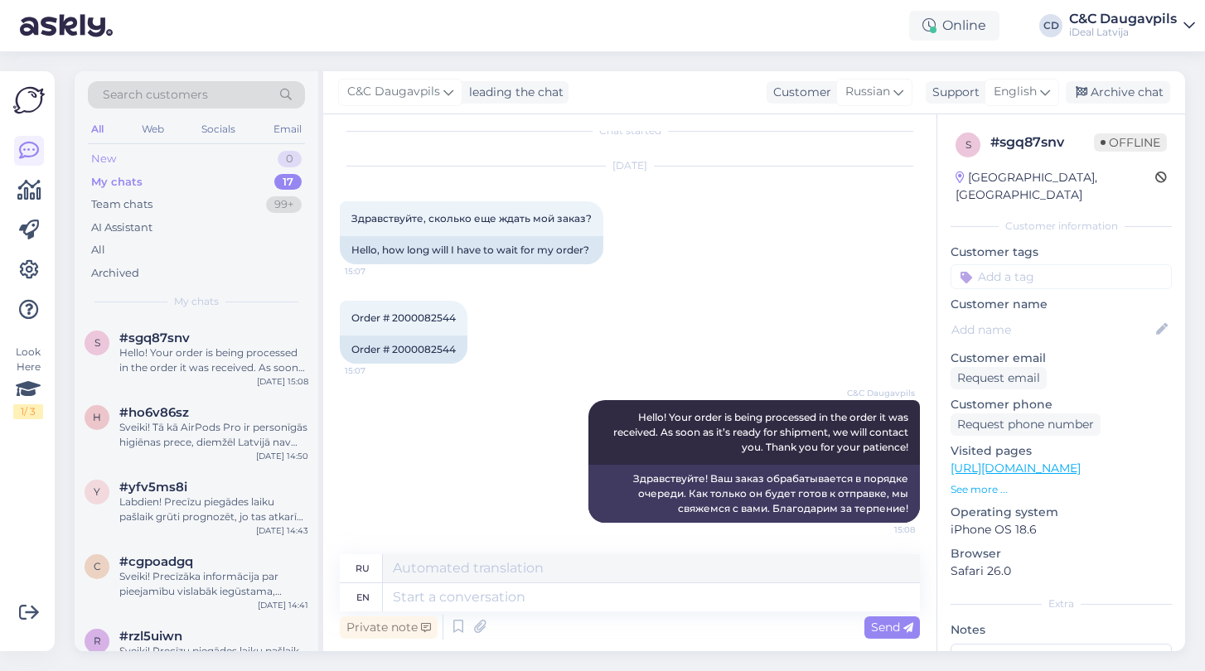
click at [111, 158] on div "New" at bounding box center [103, 159] width 25 height 17
